Goal: Information Seeking & Learning: Learn about a topic

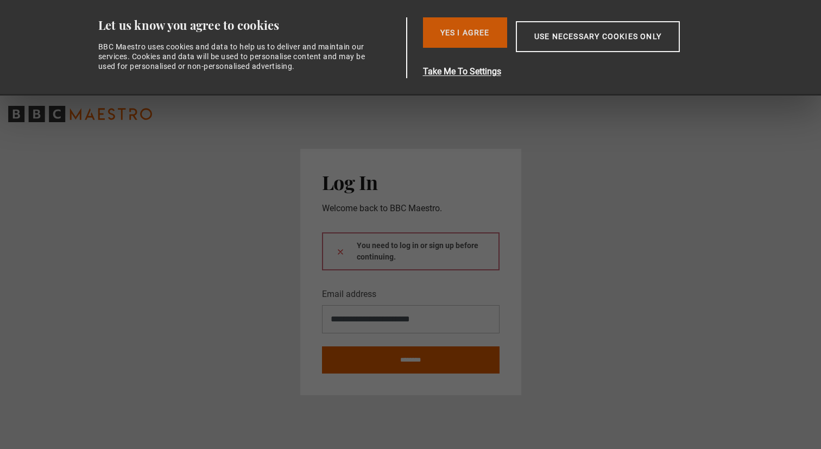
click at [483, 32] on button "Yes I Agree" at bounding box center [465, 32] width 84 height 30
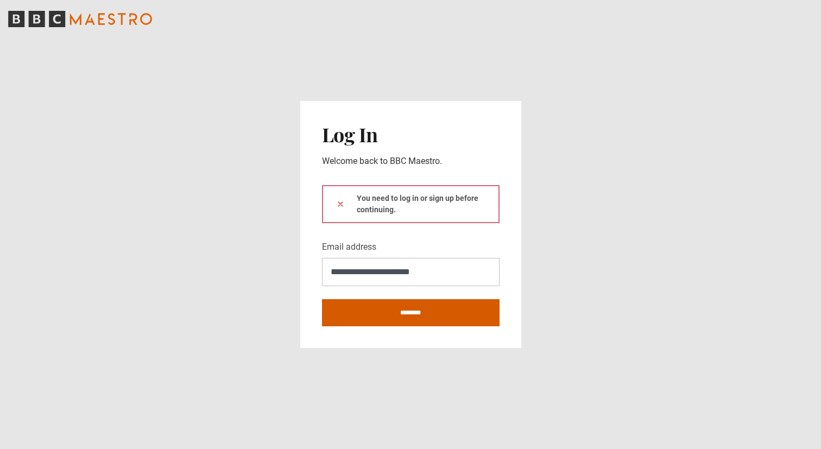
click at [409, 313] on input "********" at bounding box center [411, 312] width 178 height 27
type input "**********"
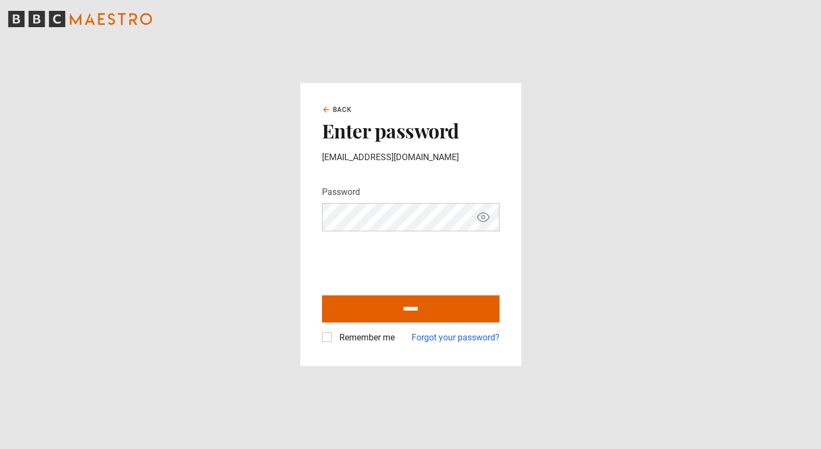
click at [335, 334] on label "Remember me" at bounding box center [365, 337] width 60 height 13
click at [375, 315] on input "******" at bounding box center [411, 308] width 178 height 27
type input "**********"
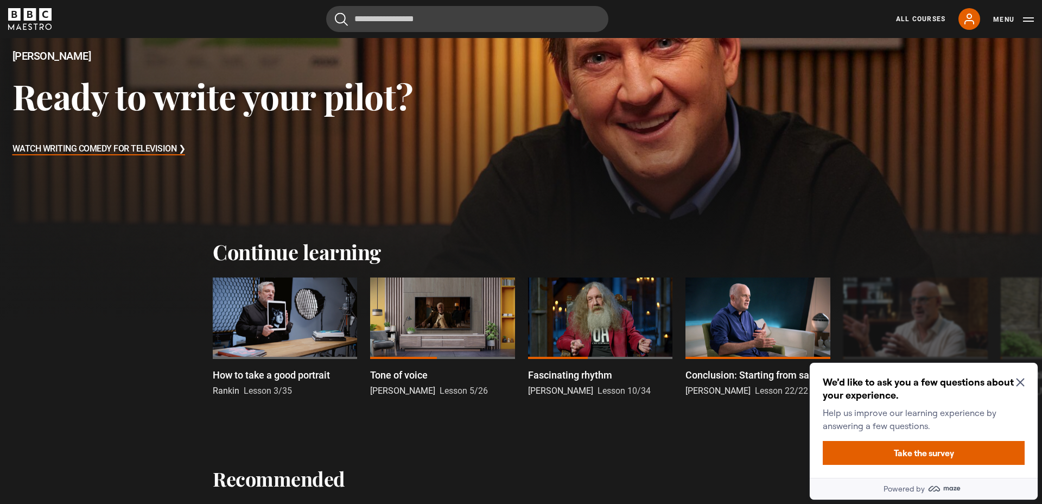
scroll to position [156, 0]
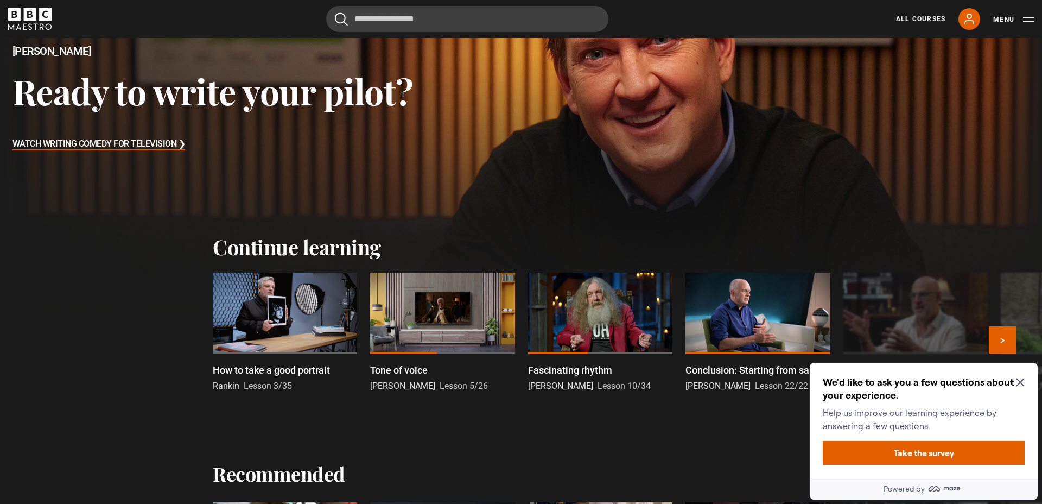
click at [303, 306] on div at bounding box center [285, 313] width 144 height 81
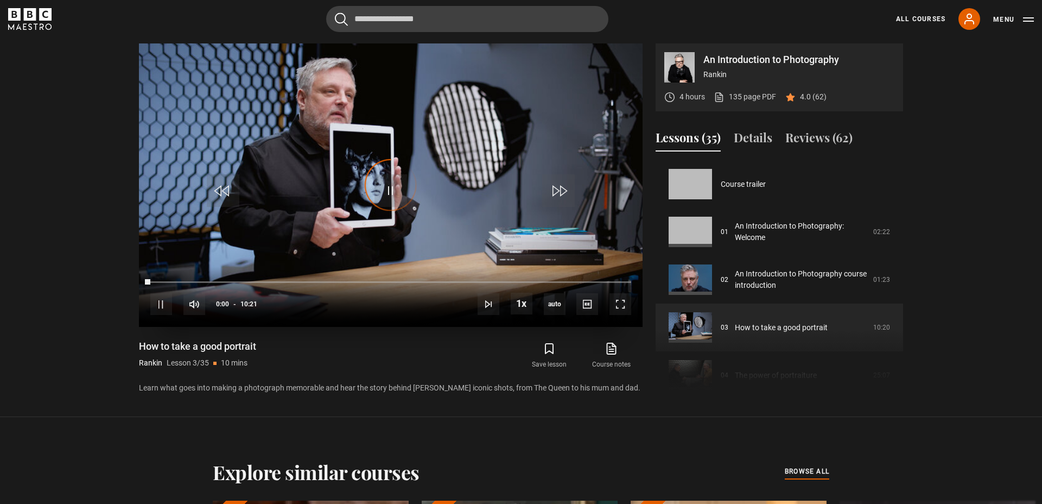
scroll to position [96, 0]
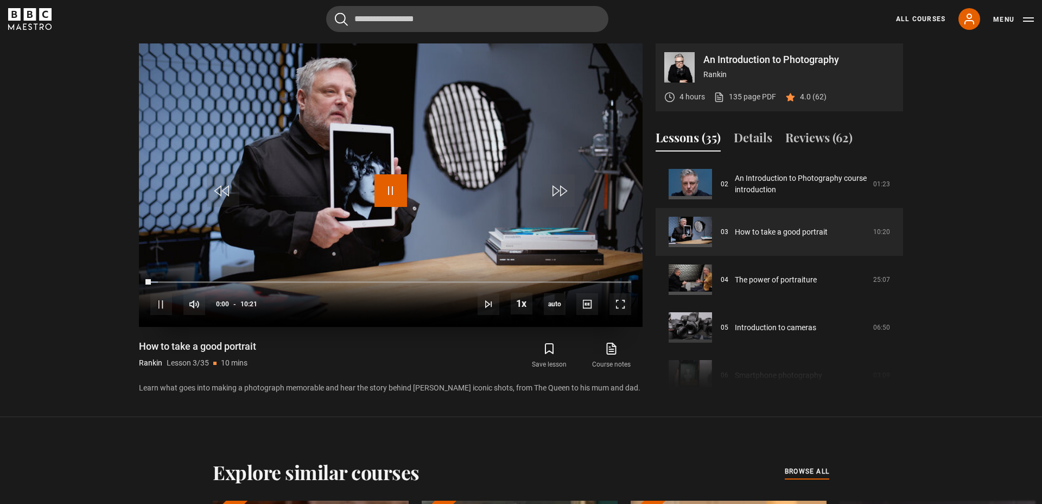
click at [384, 180] on span "Video Player" at bounding box center [391, 190] width 33 height 33
click at [567, 277] on li "2160p" at bounding box center [556, 272] width 65 height 14
click at [627, 311] on span "Video Player" at bounding box center [621, 304] width 22 height 22
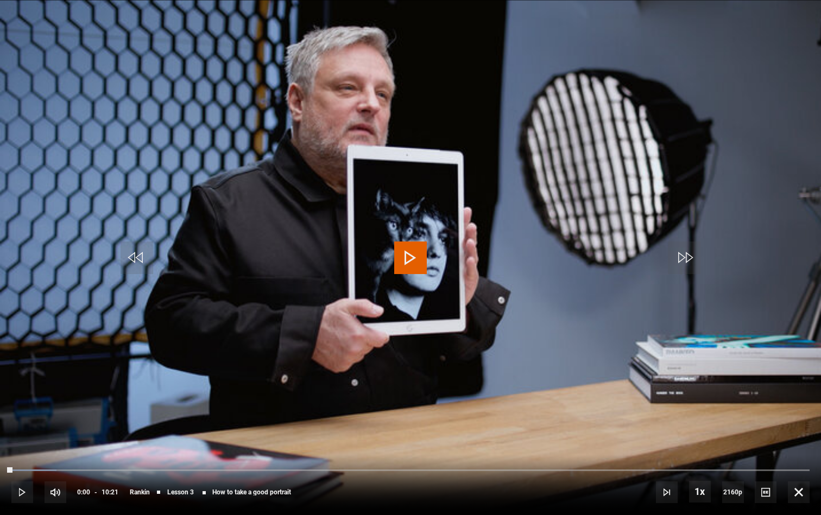
click at [460, 224] on video "Video Player" at bounding box center [410, 257] width 821 height 515
click at [768, 479] on span "English Captions" at bounding box center [768, 476] width 26 height 9
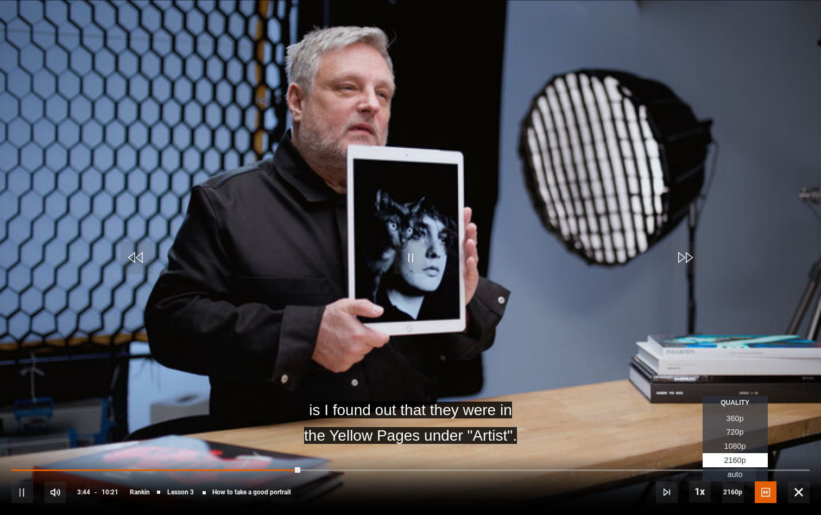
click at [731, 471] on span "Auto" at bounding box center [735, 474] width 15 height 9
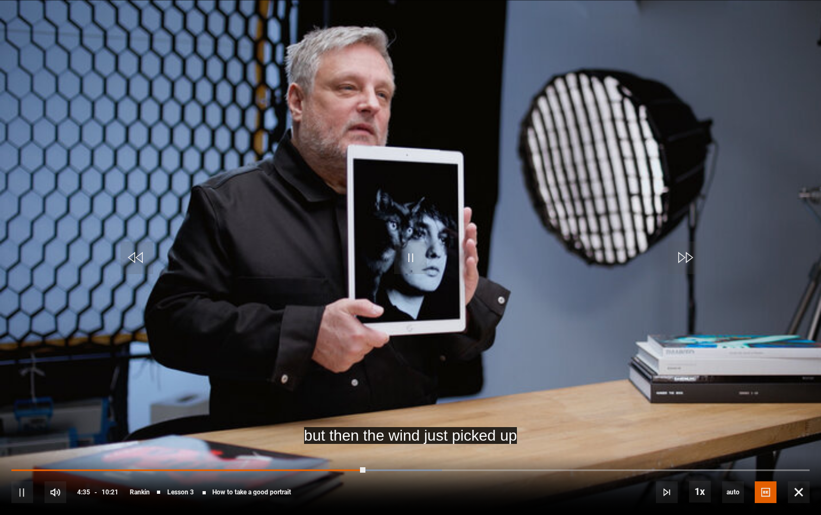
click at [615, 286] on video "Video Player" at bounding box center [410, 257] width 821 height 515
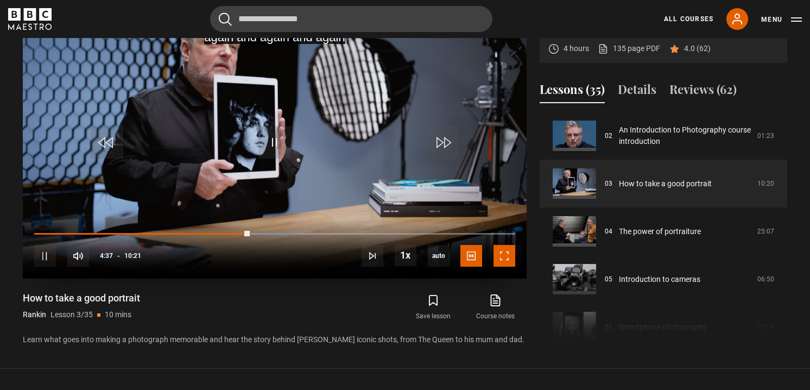
click at [502, 255] on span "Video Player" at bounding box center [505, 256] width 22 height 22
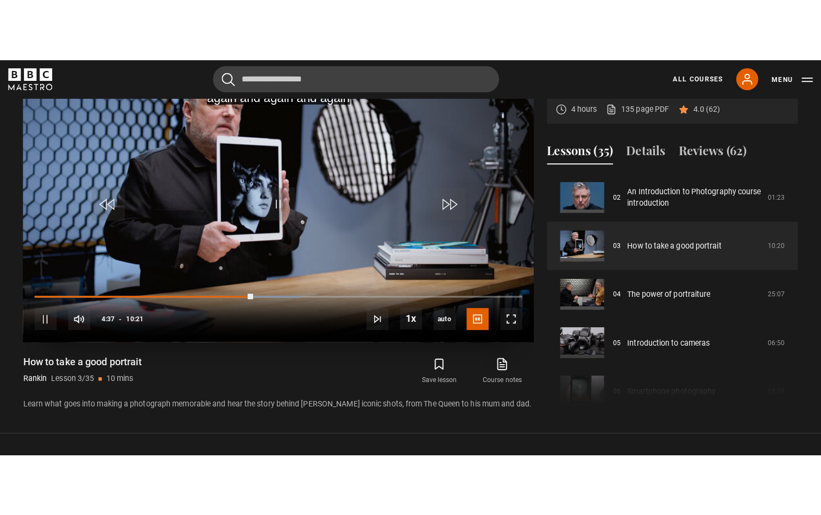
scroll to position [504, 0]
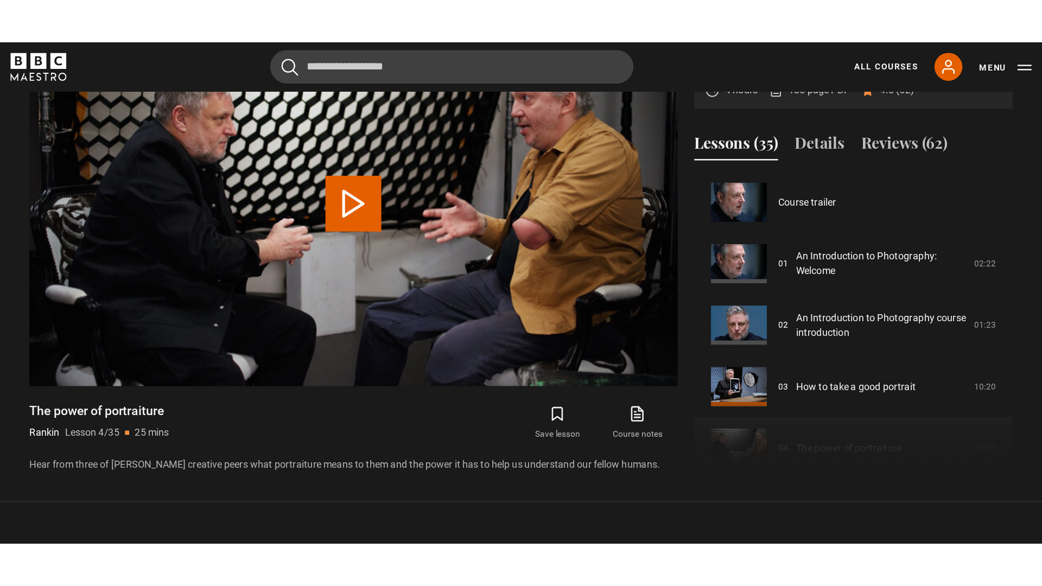
scroll to position [143, 0]
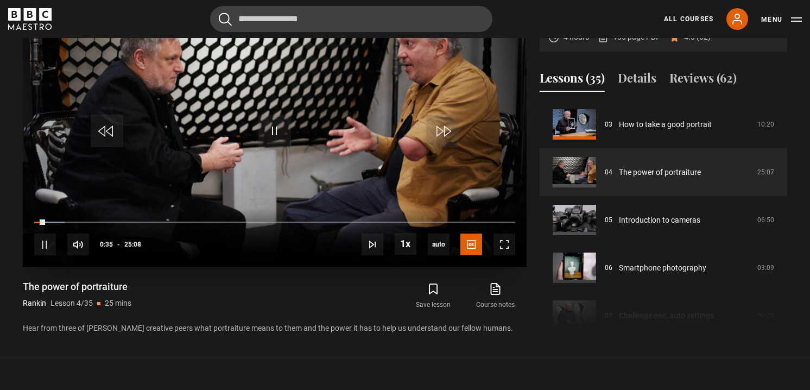
click at [398, 163] on video "Video Player" at bounding box center [275, 125] width 504 height 283
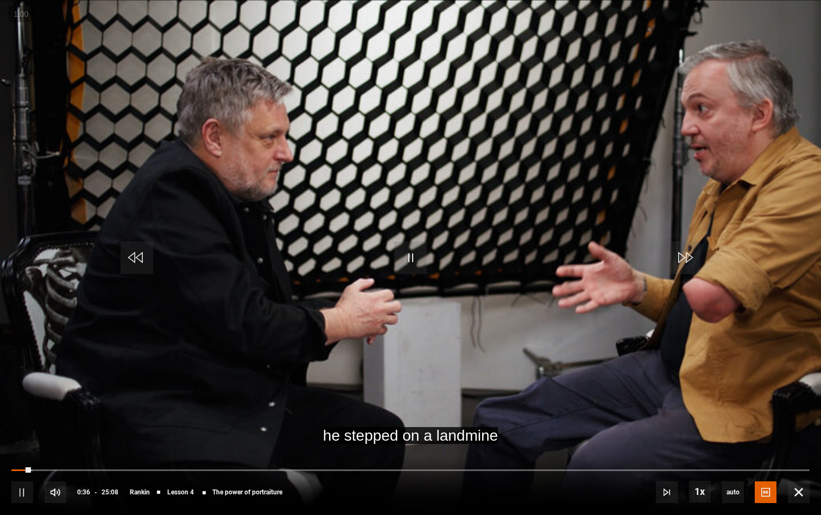
click at [393, 207] on video "Video Player" at bounding box center [410, 257] width 821 height 515
click at [804, 492] on span "Video Player" at bounding box center [799, 493] width 22 height 22
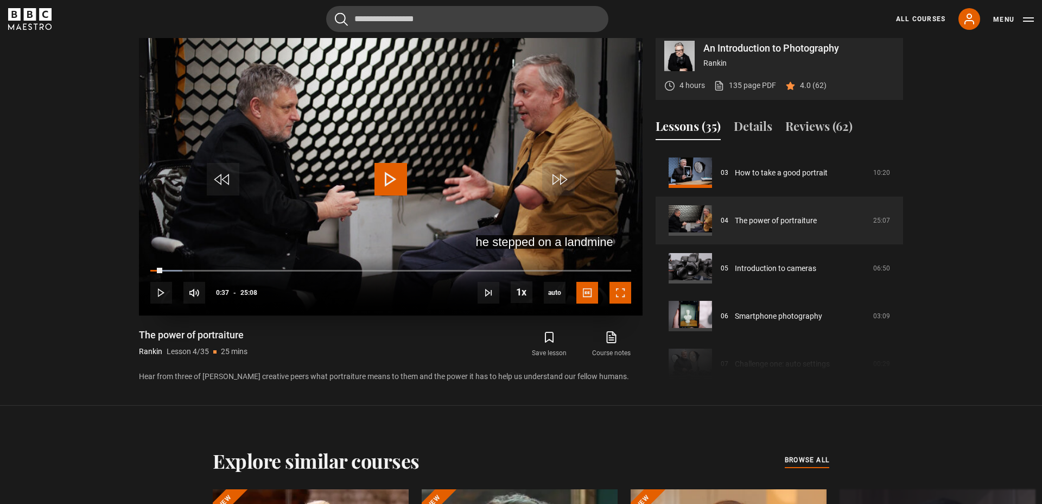
click at [625, 295] on span "Video Player" at bounding box center [621, 293] width 22 height 22
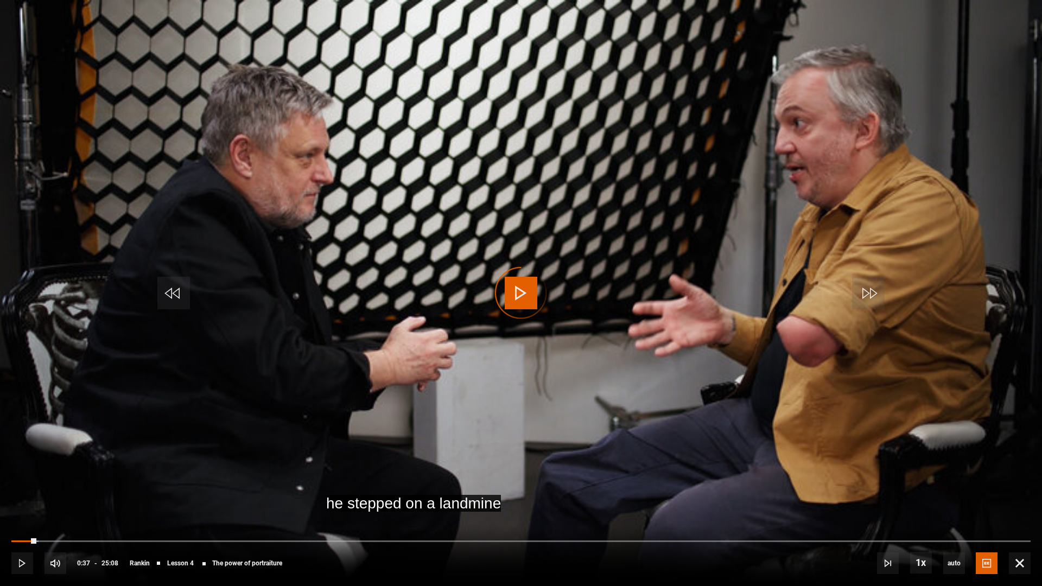
click at [537, 299] on video "Video Player" at bounding box center [521, 293] width 1042 height 586
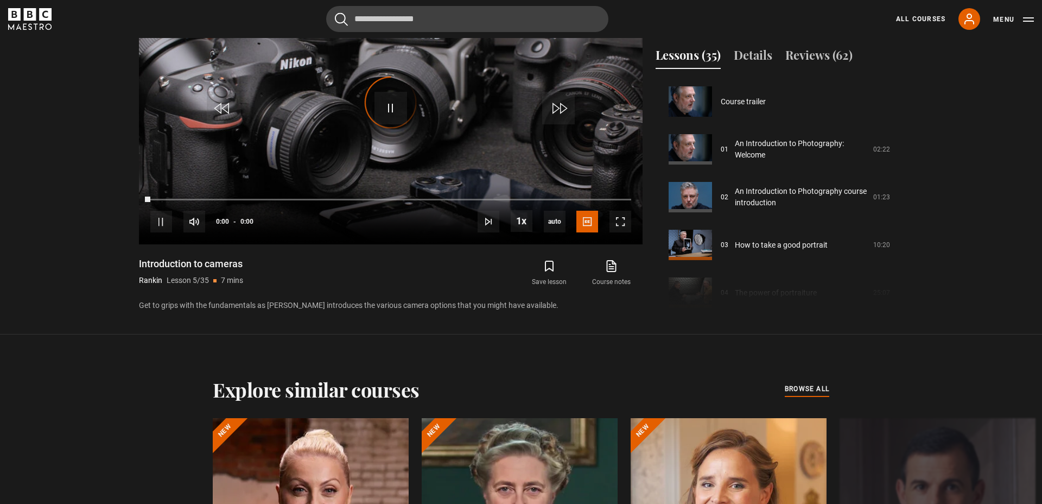
scroll to position [191, 0]
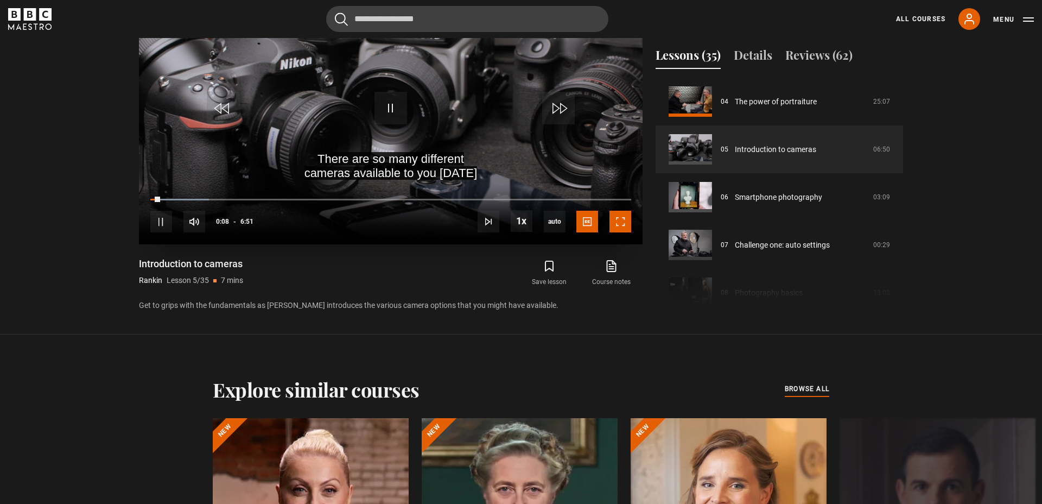
click at [621, 219] on span "Video Player" at bounding box center [621, 222] width 22 height 22
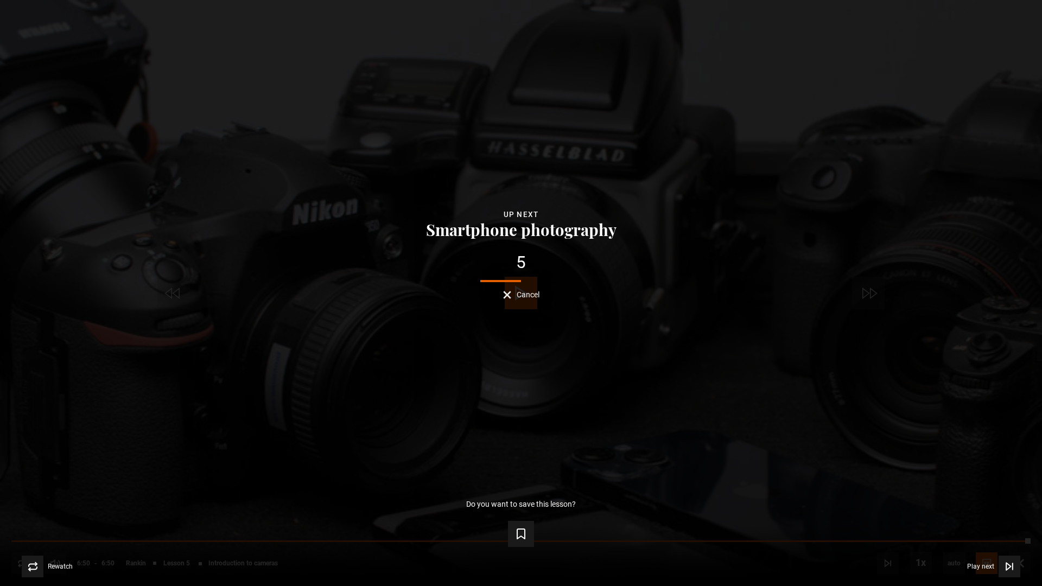
click at [543, 325] on div "Lesson Completed Up next Smartphone photography 5 Cancel Do you want to save th…" at bounding box center [521, 293] width 1042 height 586
click at [527, 291] on span "Cancel" at bounding box center [528, 295] width 23 height 8
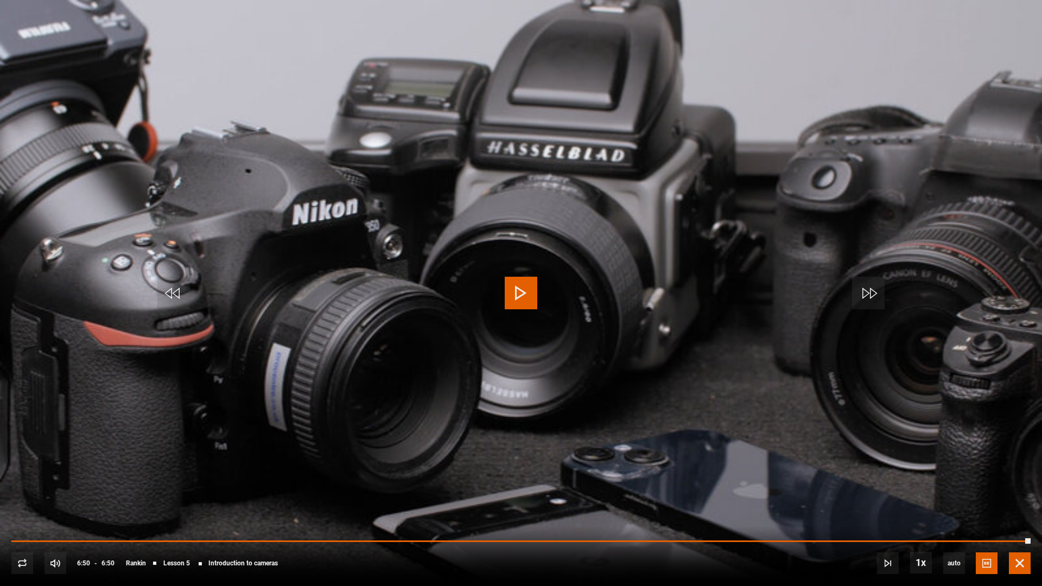
click at [1018, 503] on span "Video Player" at bounding box center [1020, 564] width 22 height 22
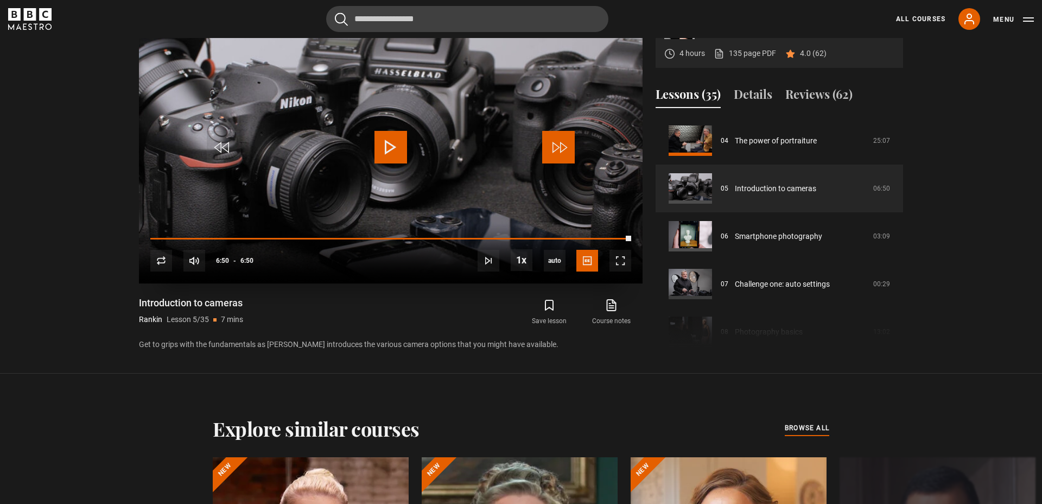
click at [556, 148] on span "Video Player" at bounding box center [558, 147] width 33 height 33
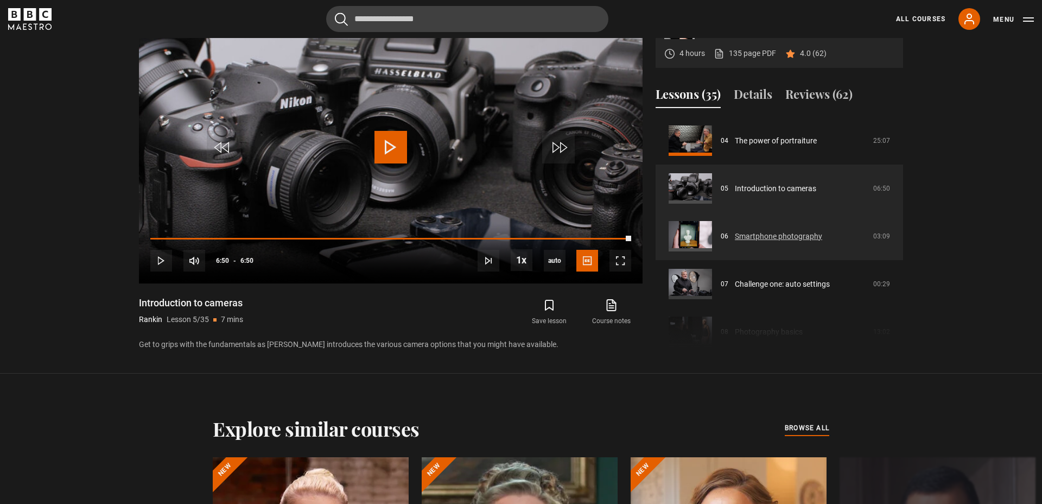
click at [793, 242] on link "Smartphone photography" at bounding box center [778, 236] width 87 height 11
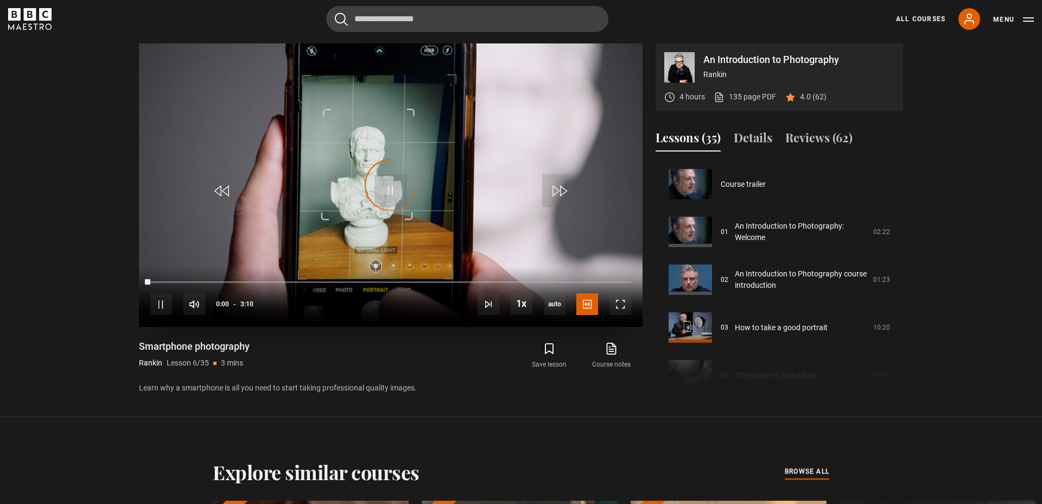
scroll to position [239, 0]
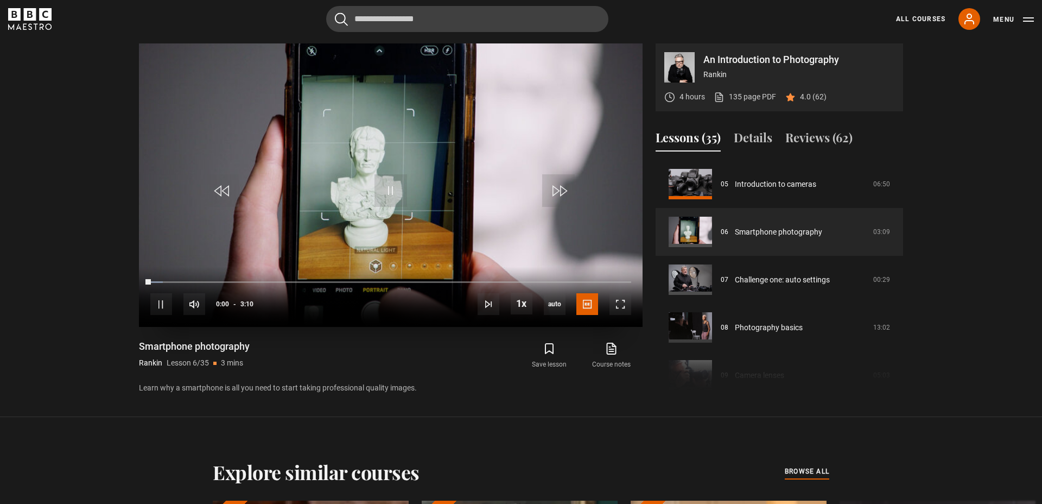
click at [410, 186] on video "Video Player" at bounding box center [391, 184] width 504 height 283
click at [627, 303] on span "Video Player" at bounding box center [621, 304] width 22 height 22
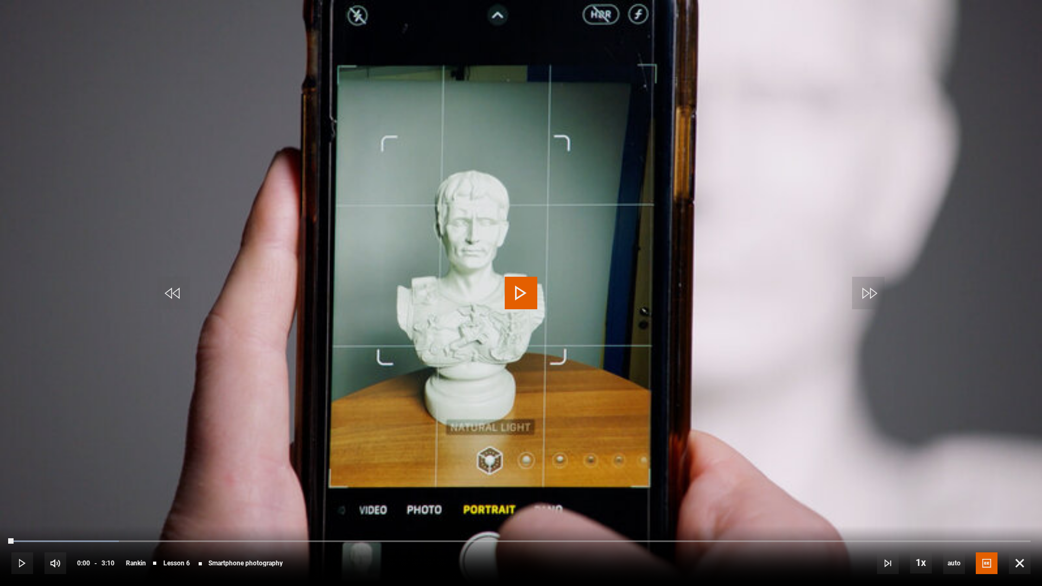
click at [527, 298] on span "Video Player" at bounding box center [521, 293] width 33 height 33
click at [530, 299] on span "Video Player" at bounding box center [521, 293] width 33 height 33
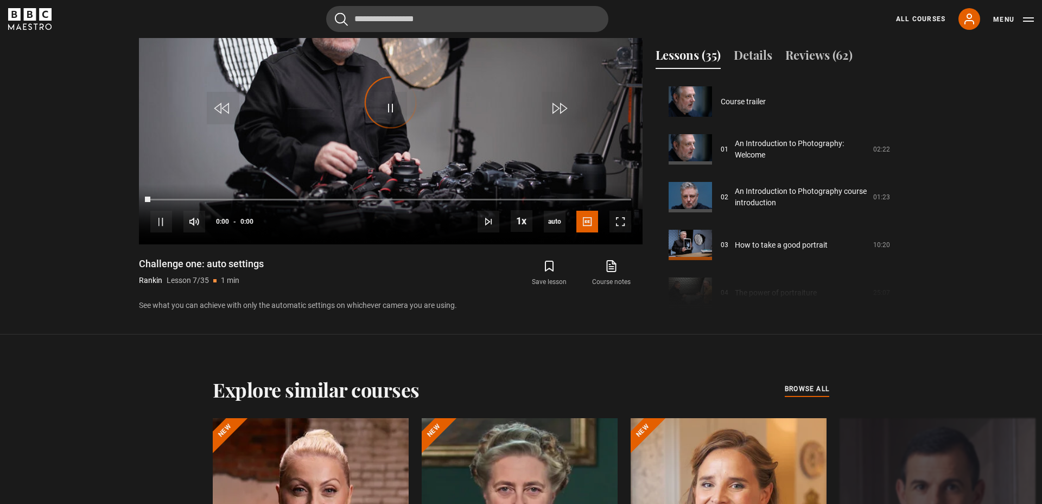
scroll to position [287, 0]
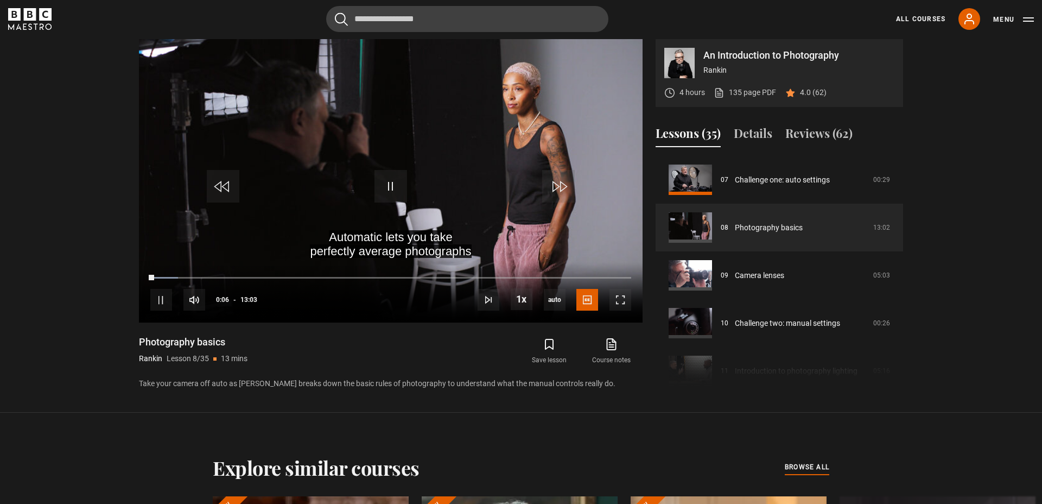
scroll to position [478, 0]
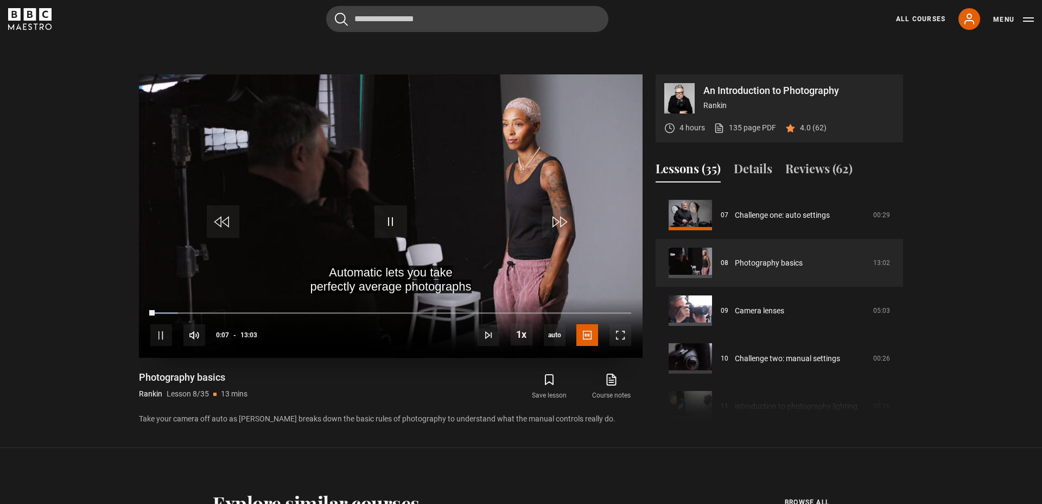
click at [353, 170] on video "Video Player" at bounding box center [391, 215] width 504 height 283
